Goal: Transaction & Acquisition: Purchase product/service

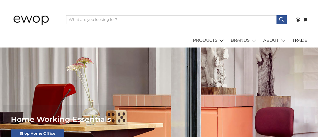
scroll to position [9, 0]
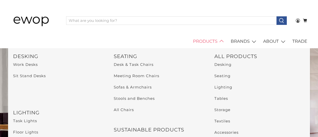
click at [213, 43] on link "PRODUCTS" at bounding box center [209, 41] width 38 height 14
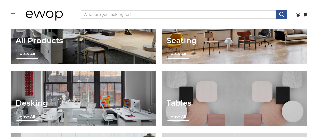
scroll to position [139, 0]
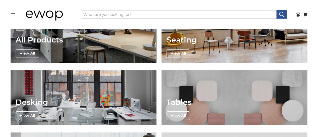
click at [188, 98] on span "Tables" at bounding box center [178, 102] width 25 height 9
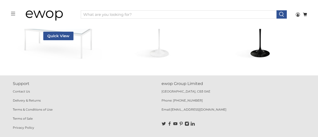
scroll to position [946, 0]
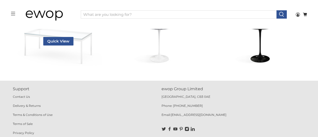
click at [81, 47] on link "Florence Knoll Coffee Table" at bounding box center [58, 17] width 95 height 95
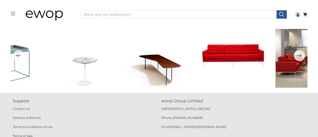
scroll to position [772, 0]
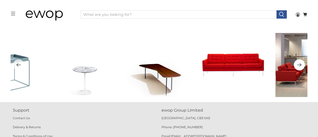
click at [297, 66] on icon "Next" at bounding box center [299, 65] width 5 height 6
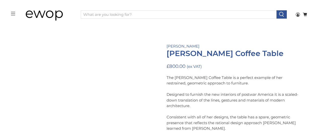
scroll to position [41, 0]
